Goal: Information Seeking & Learning: Learn about a topic

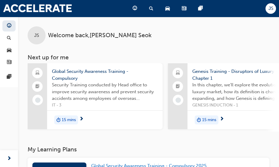
click at [96, 92] on span "Security Training conducted by Head office to improve security awareness and pr…" at bounding box center [105, 92] width 106 height 20
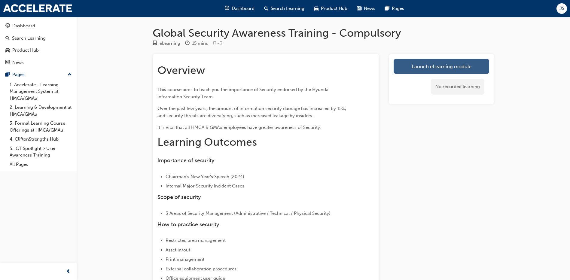
click at [283, 67] on link "Launch eLearning module" at bounding box center [440, 66] width 95 height 15
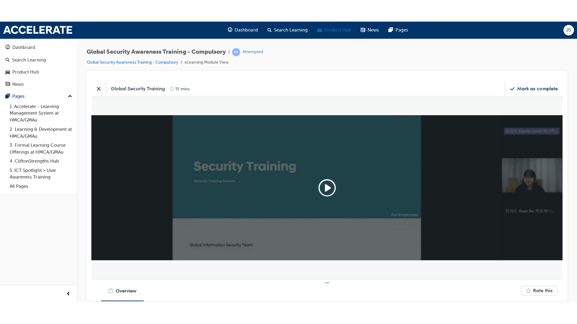
scroll to position [445, 769]
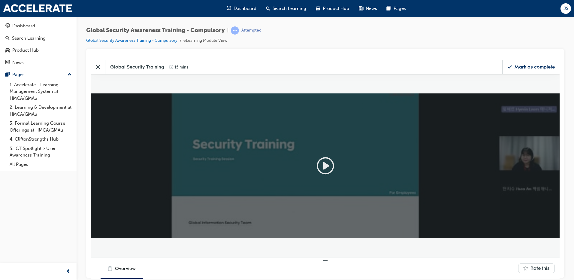
click at [283, 165] on icon "Play" at bounding box center [325, 165] width 19 height 19
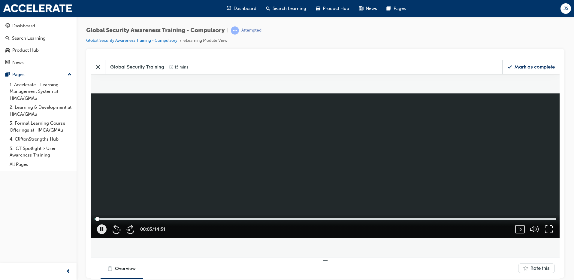
click at [283, 167] on icon "button" at bounding box center [549, 229] width 10 height 10
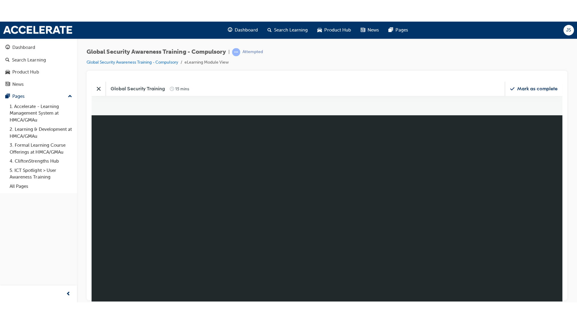
scroll to position [3, 3]
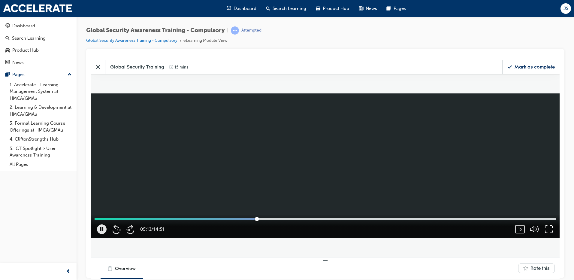
click at [283, 167] on div "05:13 / 14:51 1x 0.25 0.5 0.75 1 (Normal) 1.25 1.5 1.75 2" at bounding box center [325, 225] width 469 height 23
click at [283, 167] on icon "button" at bounding box center [549, 229] width 10 height 10
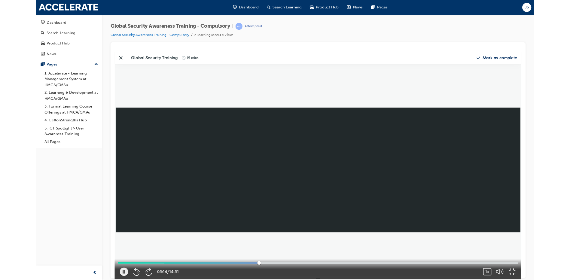
scroll to position [550, 877]
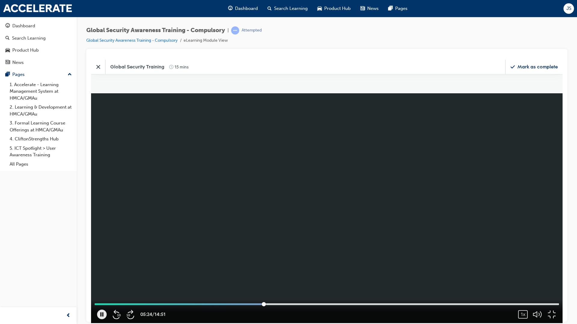
click at [283, 167] on video at bounding box center [326, 191] width 471 height 264
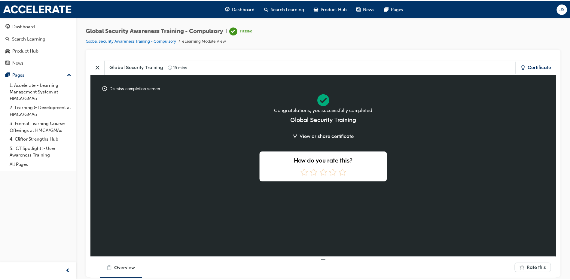
scroll to position [29, 0]
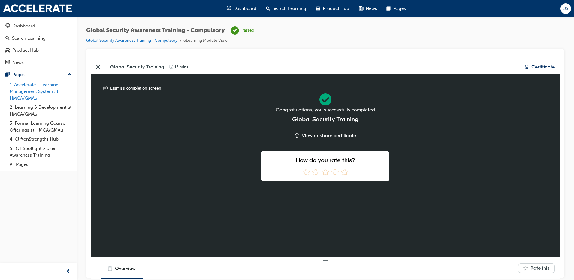
click at [41, 93] on link "1. Accelerate - Learning Management System at HMCA/GMAu" at bounding box center [40, 91] width 67 height 23
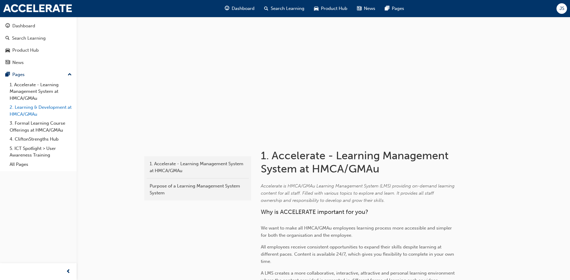
click at [53, 111] on link "2. Learning & Development at HMCA/GMAu" at bounding box center [40, 111] width 67 height 16
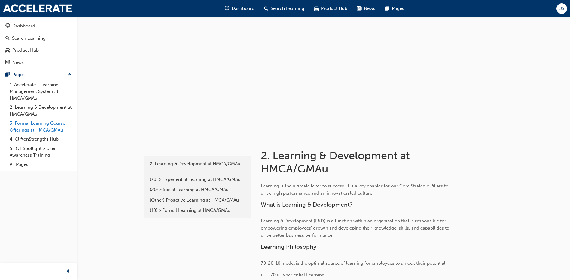
click at [43, 123] on link "3. Formal Learning Course Offerings at HMCA/GMAu" at bounding box center [40, 127] width 67 height 16
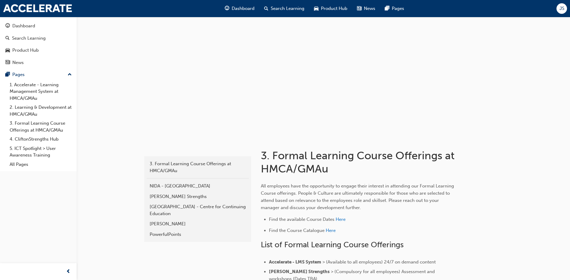
scroll to position [113, 0]
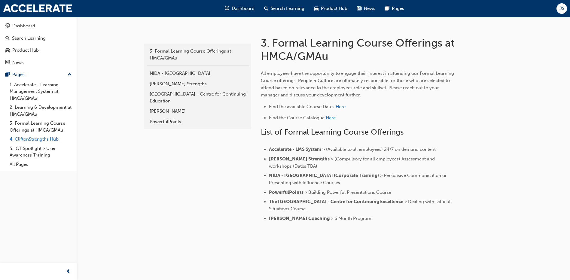
click at [28, 142] on link "4. CliftonStrengths Hub" at bounding box center [40, 139] width 67 height 9
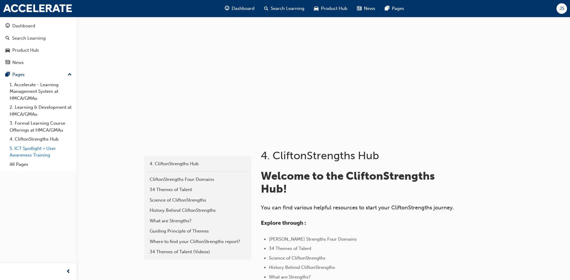
click at [30, 153] on link "5. ICT Spotlight > User Awareness Training" at bounding box center [40, 152] width 67 height 16
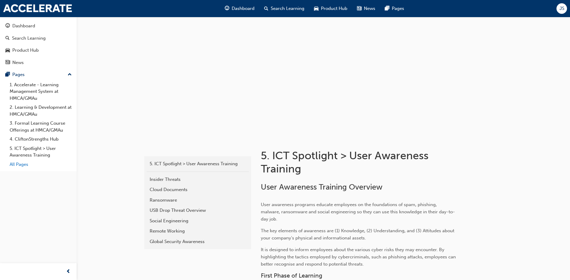
click at [29, 163] on link "All Pages" at bounding box center [40, 164] width 67 height 9
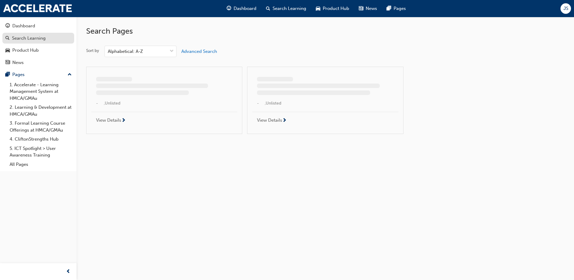
click at [37, 36] on div "Search Learning" at bounding box center [29, 38] width 34 height 7
